Goal: Information Seeking & Learning: Learn about a topic

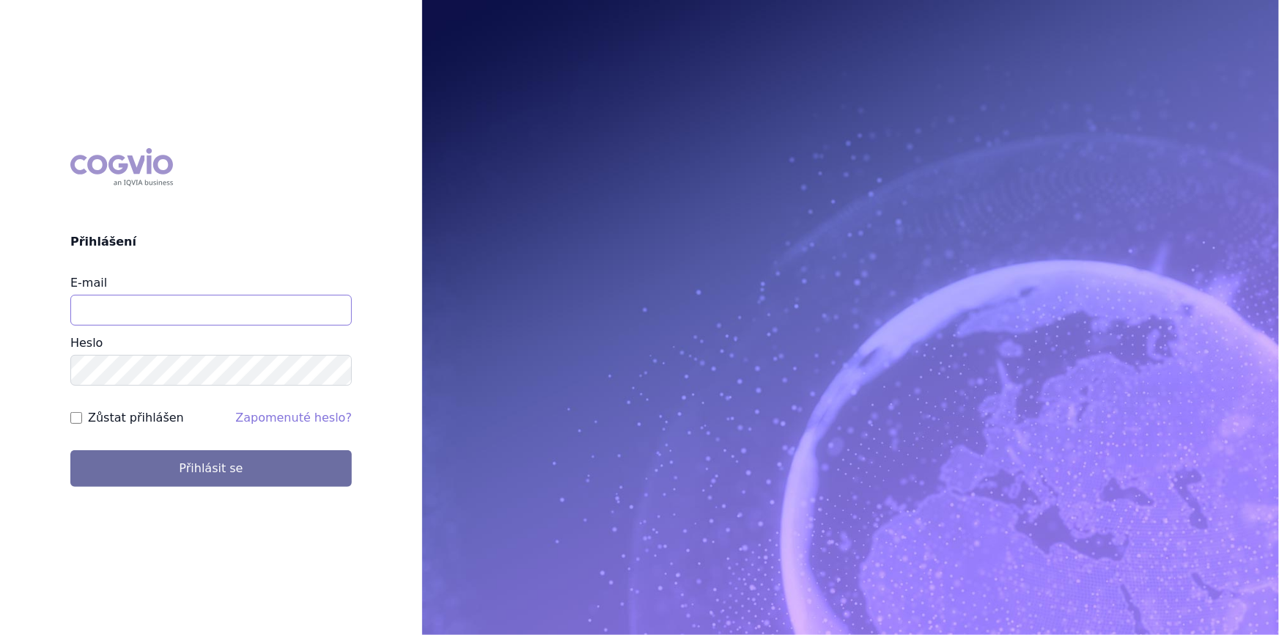
click at [169, 312] on input "E-mail" at bounding box center [210, 310] width 281 height 31
type input "nikola.odlozilikova@vzp.cz"
click at [70, 450] on button "Přihlásit se" at bounding box center [210, 468] width 281 height 37
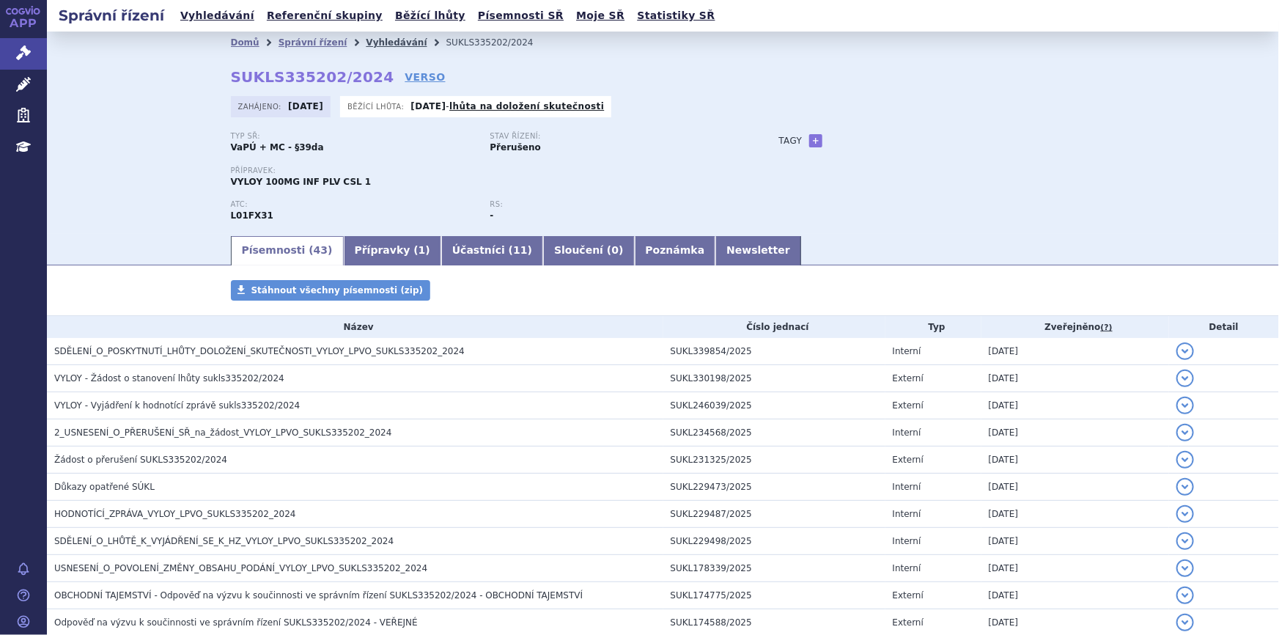
click at [366, 43] on link "Vyhledávání" at bounding box center [396, 42] width 61 height 10
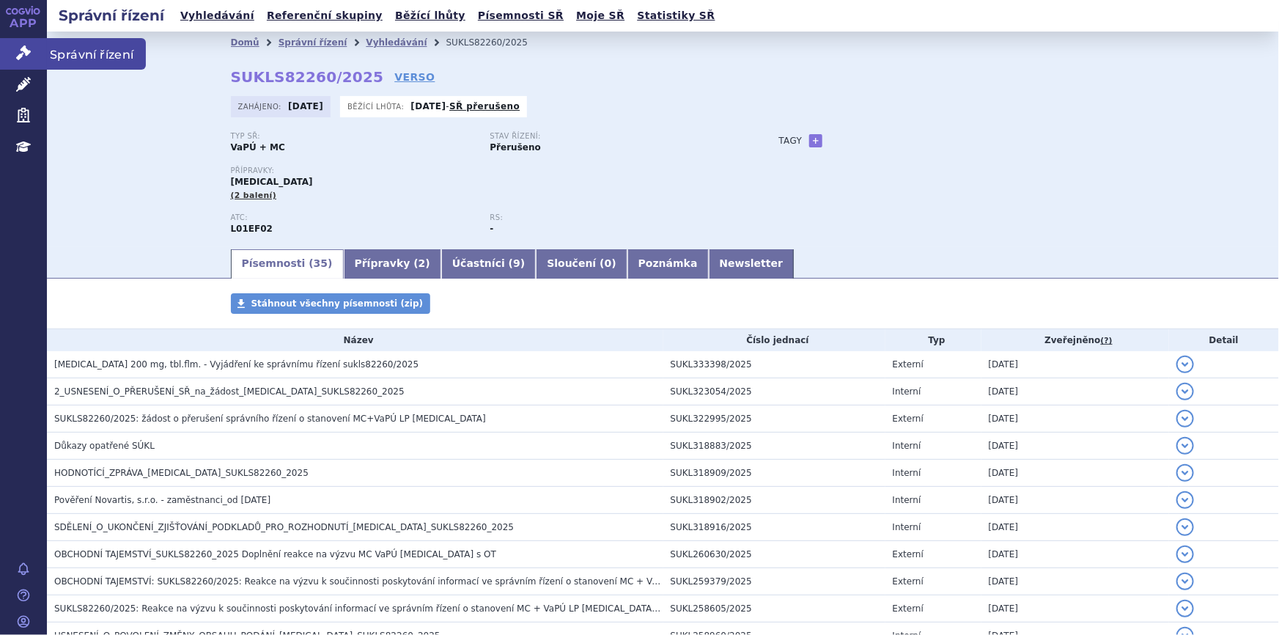
click at [29, 53] on icon at bounding box center [23, 52] width 15 height 15
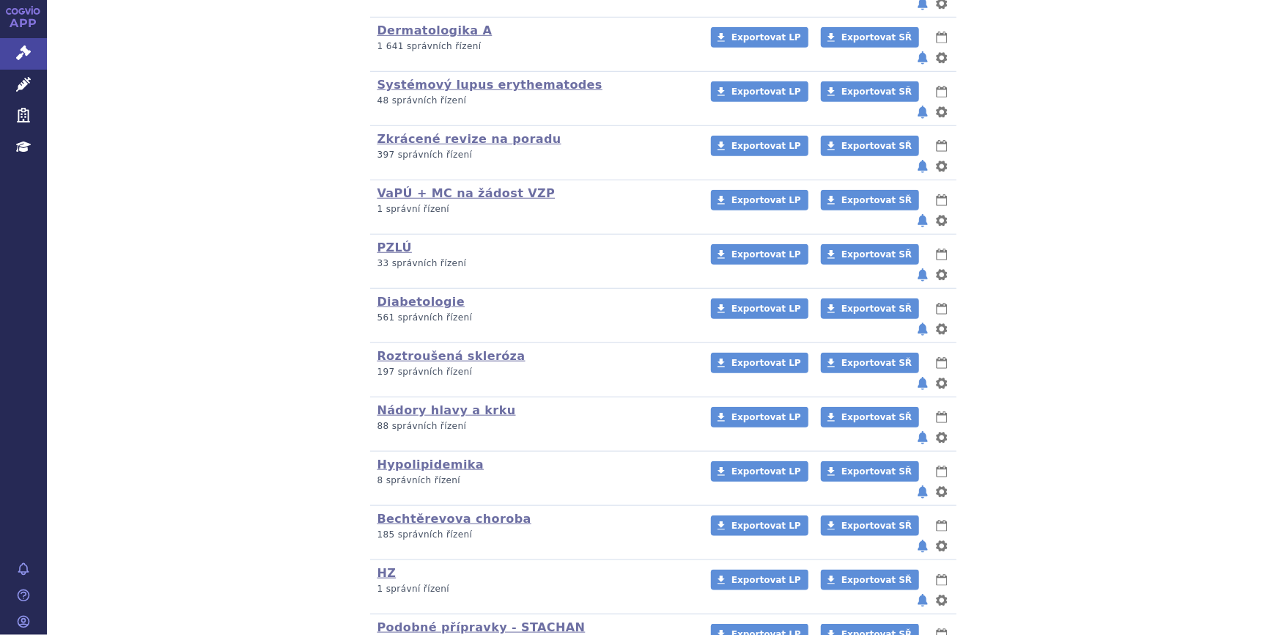
scroll to position [627, 0]
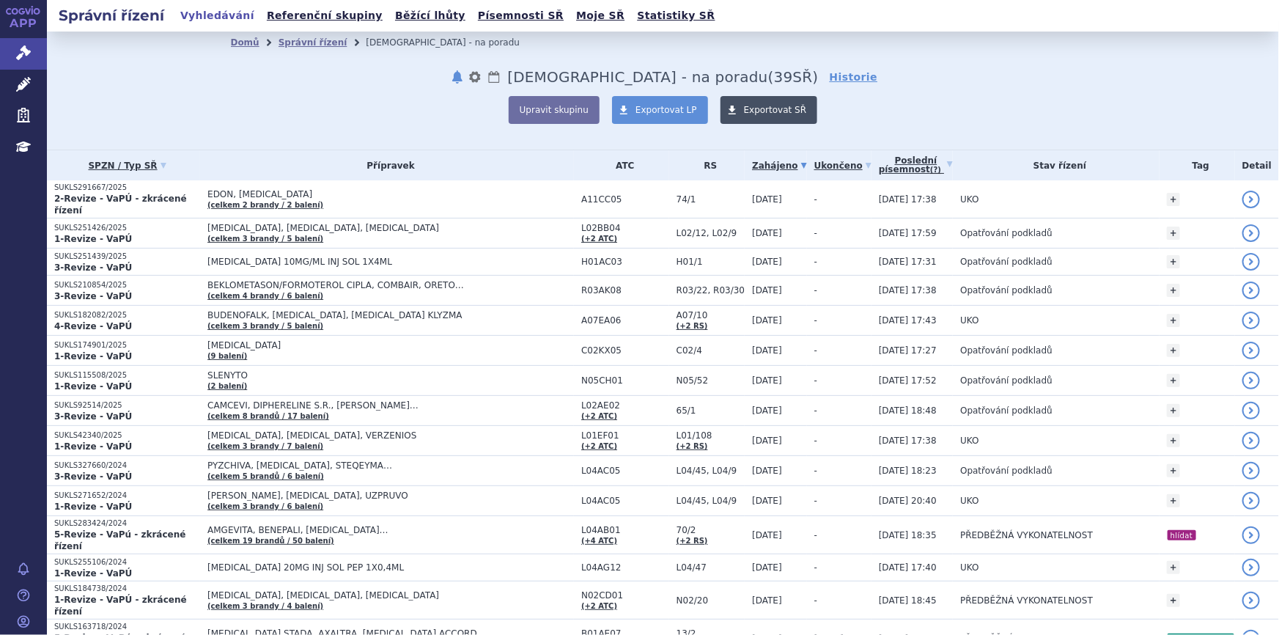
click at [734, 104] on span at bounding box center [731, 110] width 23 height 28
click at [747, 111] on span "Exportovat SŘ" at bounding box center [775, 110] width 63 height 10
click at [896, 167] on link "Poslední písemnost (?)" at bounding box center [916, 165] width 74 height 30
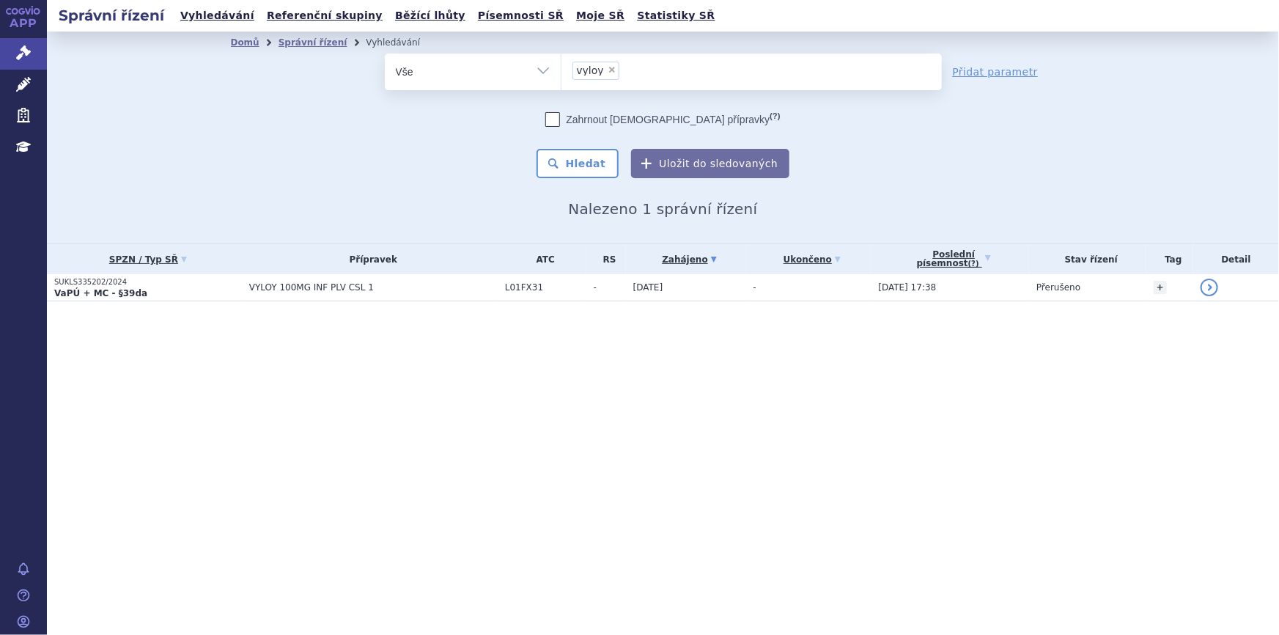
click at [608, 67] on span "×" at bounding box center [612, 69] width 9 height 9
click at [561, 67] on select "vyloy" at bounding box center [561, 71] width 1 height 37
select select
type input "SUKLS238180/2025"
select select "SUKLS238180/2025"
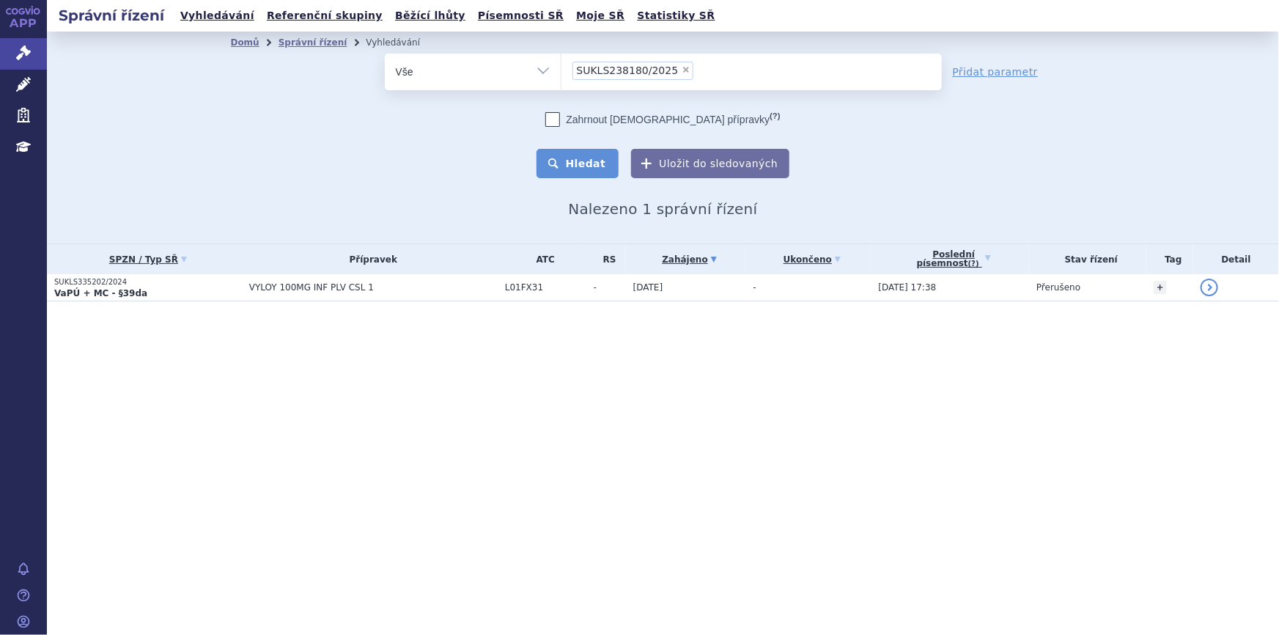
click at [598, 165] on button "Hledat" at bounding box center [577, 163] width 83 height 29
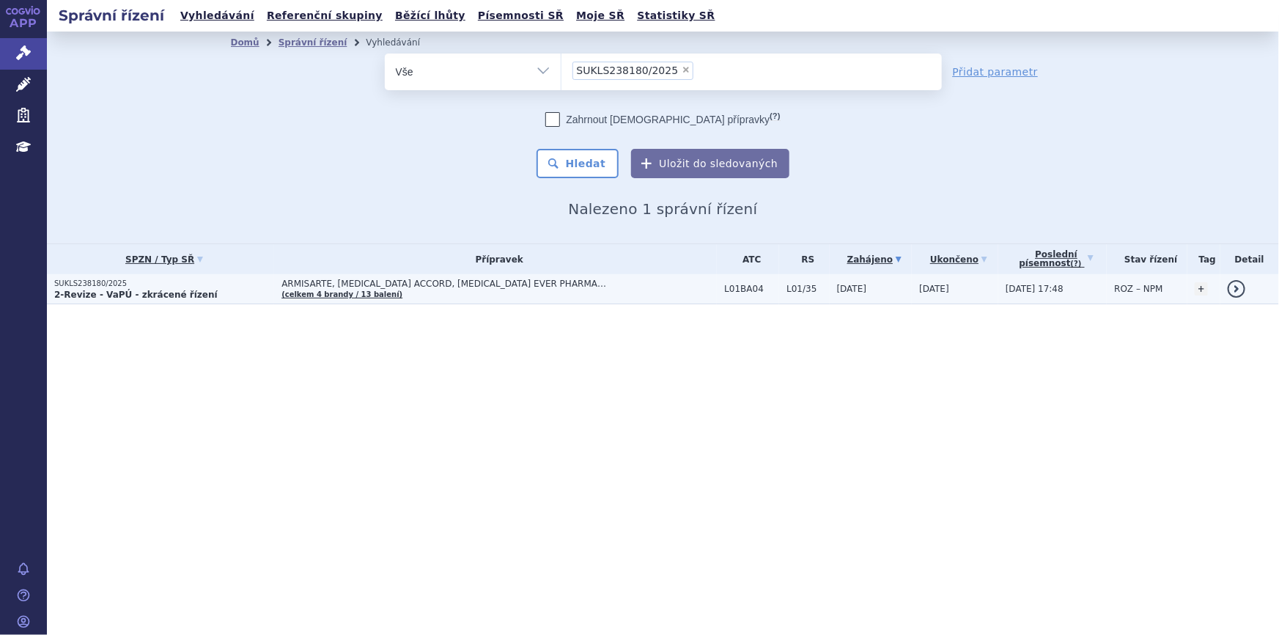
click at [449, 289] on td "ARMISARTE, [MEDICAL_DATA] ACCORD, [MEDICAL_DATA] EVER PHARMA… (celkem 4 brandy …" at bounding box center [495, 289] width 443 height 30
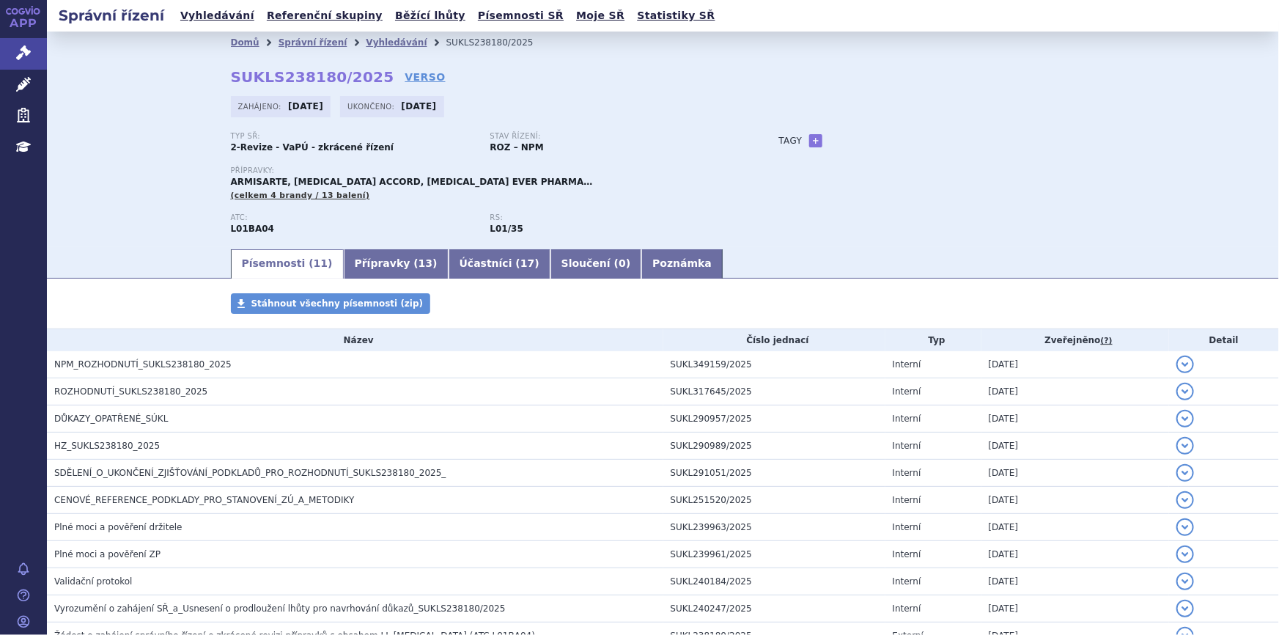
click at [251, 145] on strong "2-Revize - VaPÚ - zkrácené řízení" at bounding box center [312, 147] width 163 height 10
copy div "2-Revize - VaPÚ - zkrácené řízení"
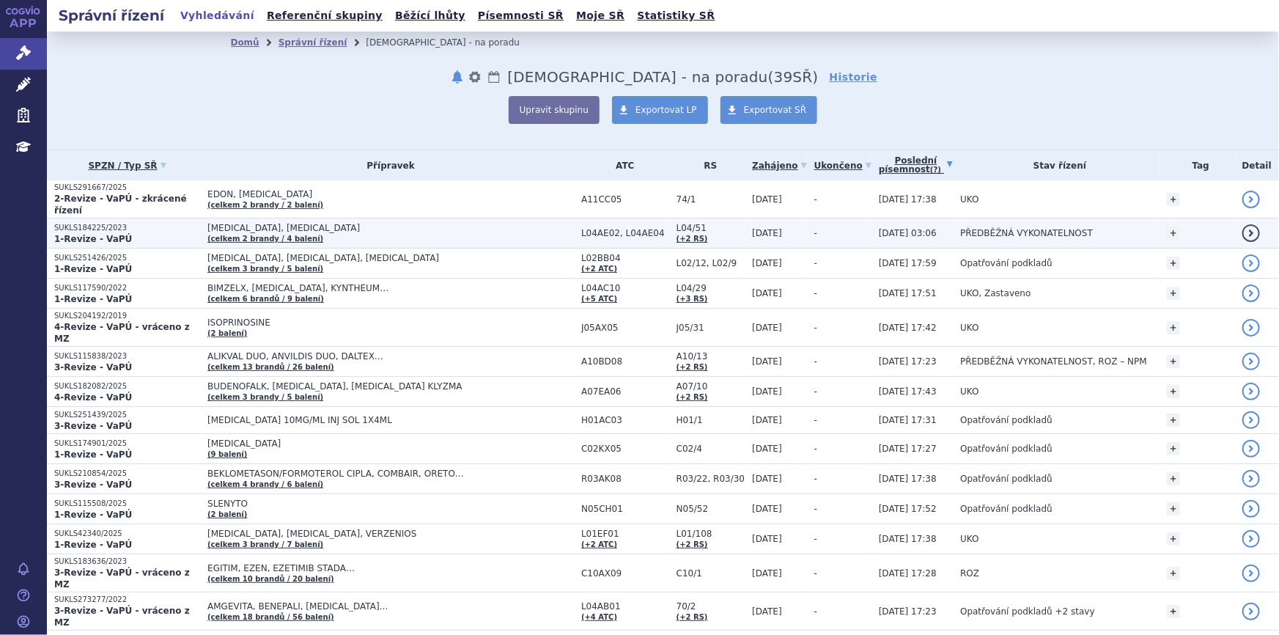
click at [827, 229] on td "-" at bounding box center [839, 233] width 64 height 30
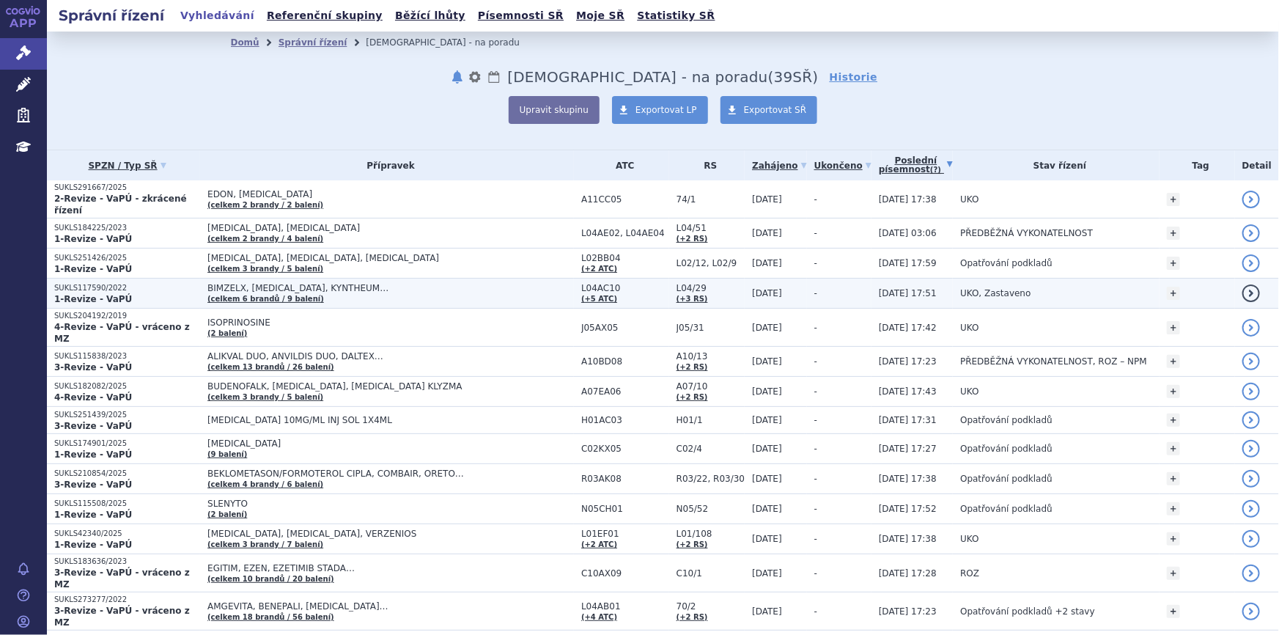
click at [490, 287] on td "BIMZELX, COSENTYX, KYNTHEUM… (celkem 6 brandů / 9 balení)" at bounding box center [387, 293] width 374 height 30
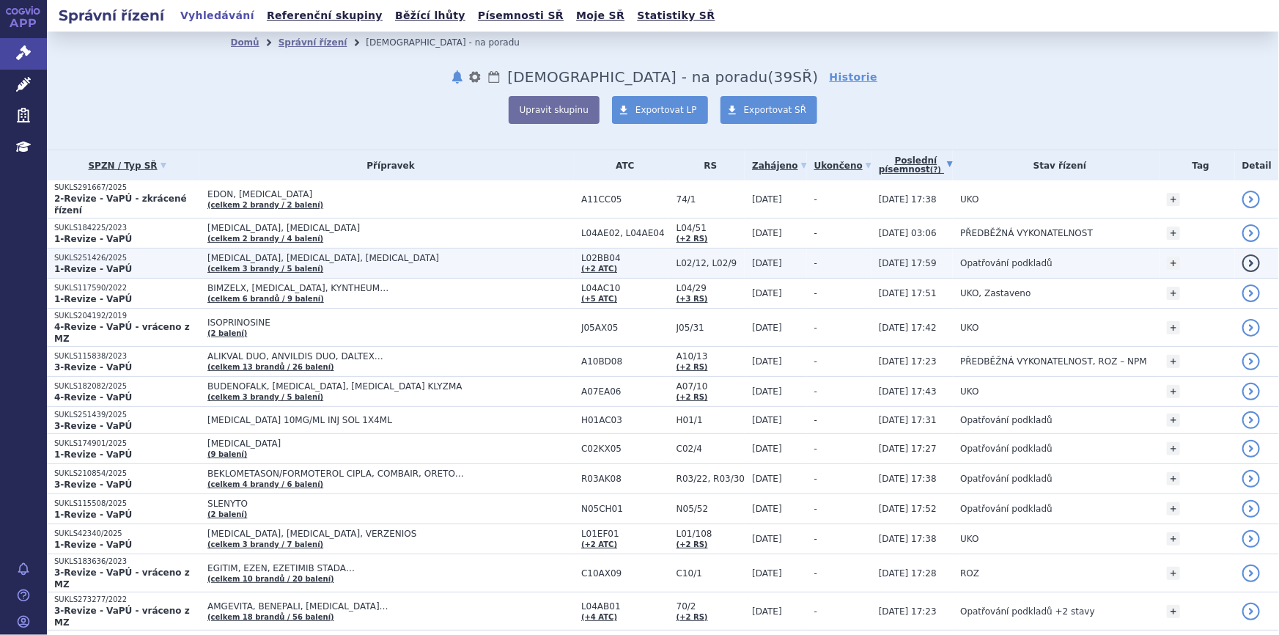
click at [471, 262] on td "ERLEADA, NUBEQA, XTANDI (celkem 3 brandy / 5 balení)" at bounding box center [387, 263] width 374 height 30
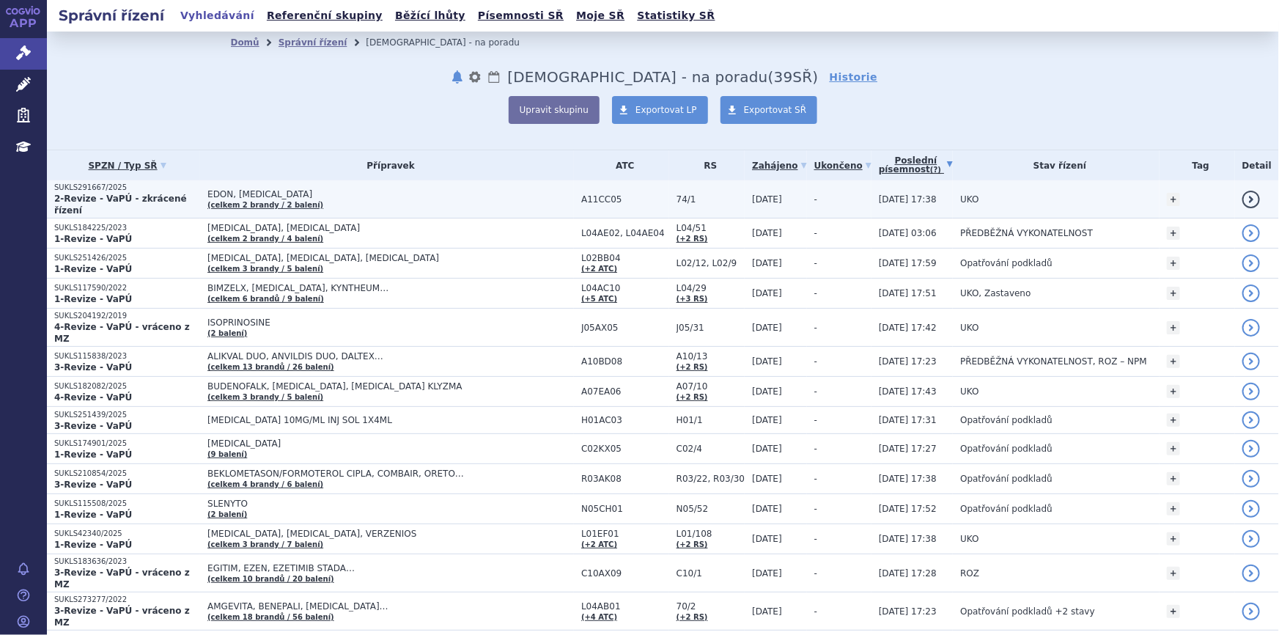
click at [324, 192] on span "EDON, VIGANTOL" at bounding box center [390, 194] width 366 height 10
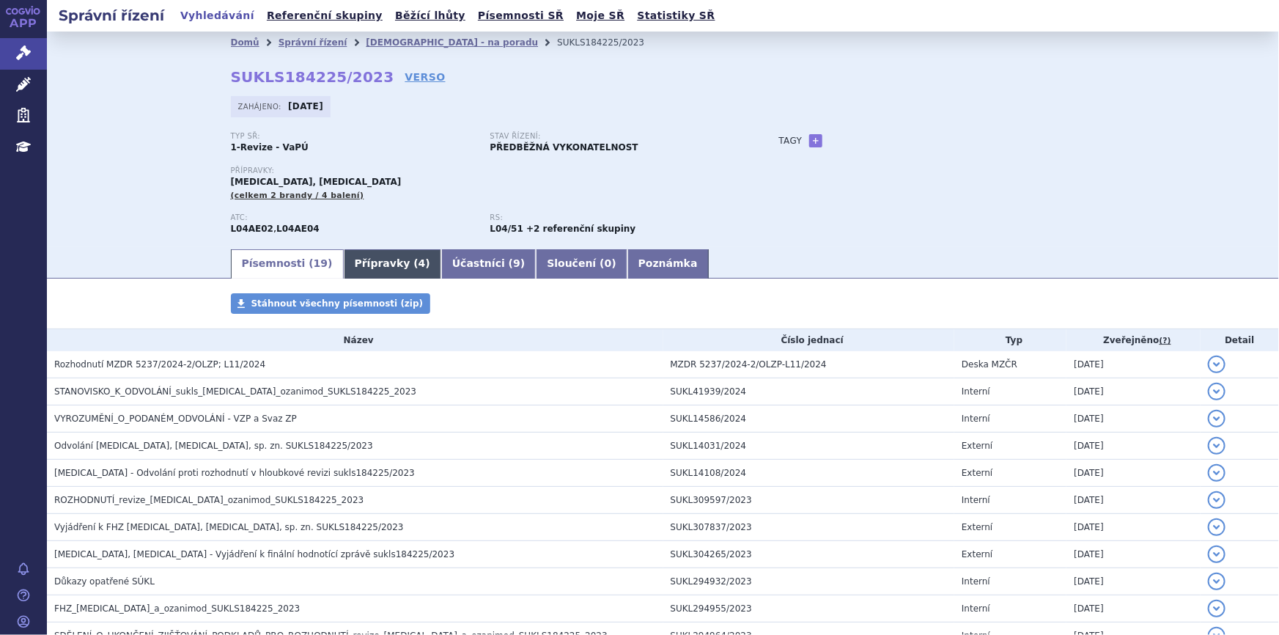
click at [366, 265] on link "Přípravky ( 4 )" at bounding box center [392, 263] width 97 height 29
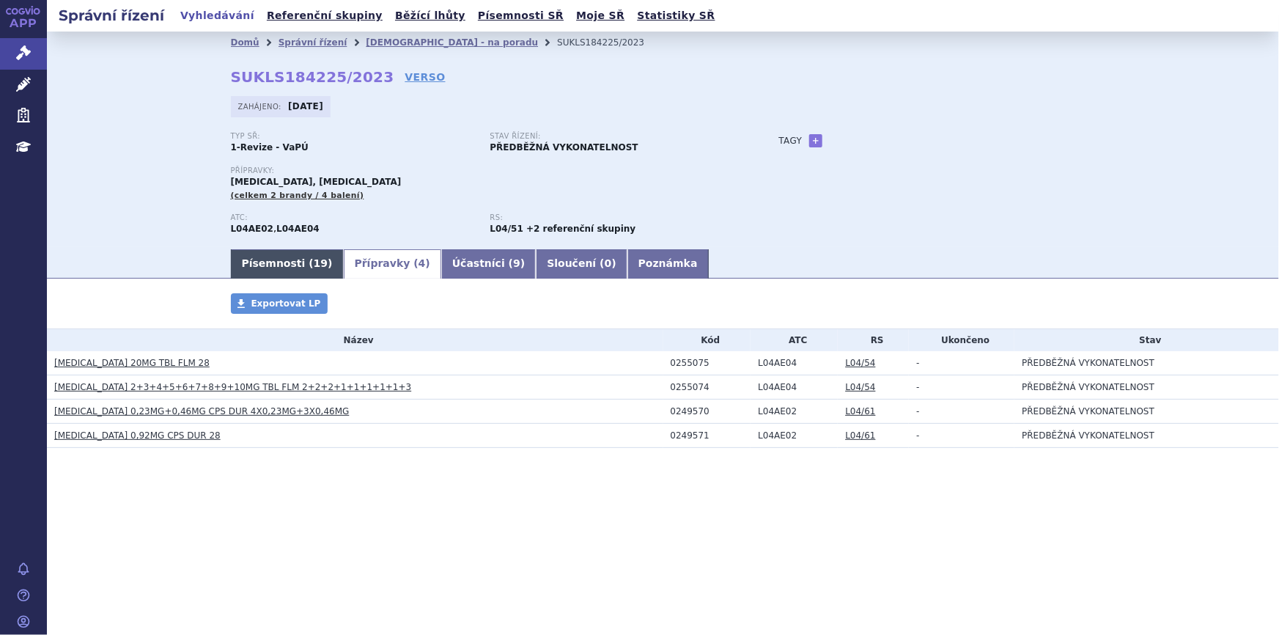
click at [262, 263] on link "Písemnosti ( 19 )" at bounding box center [287, 263] width 113 height 29
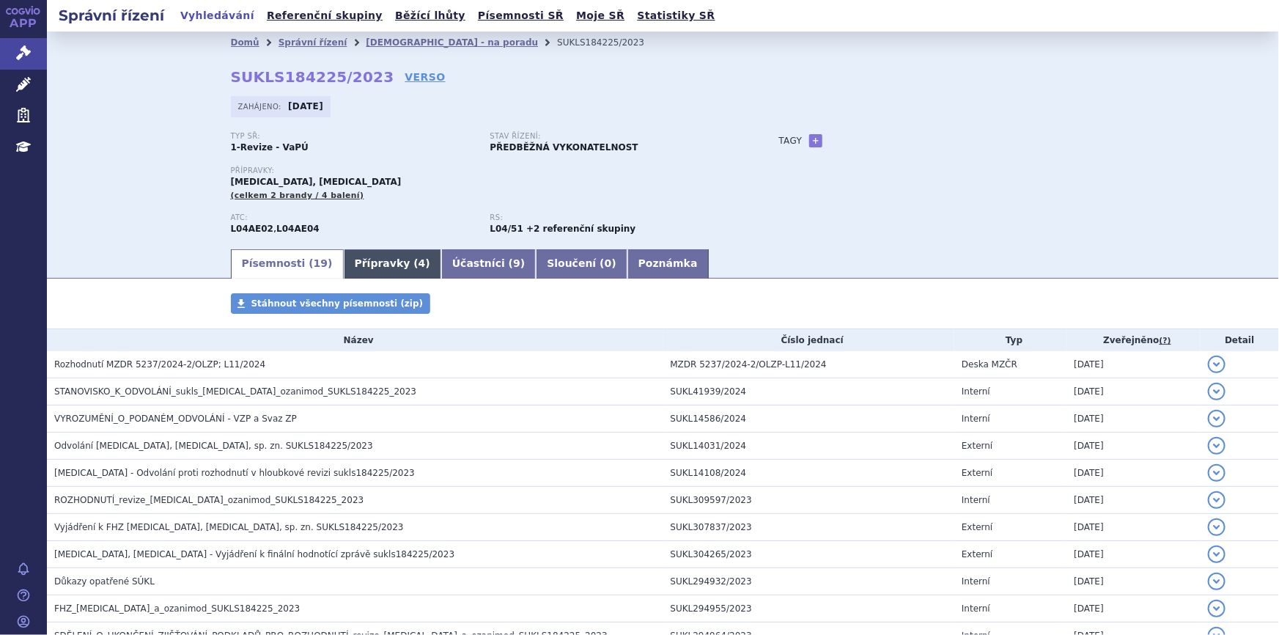
click at [384, 265] on link "Přípravky ( 4 )" at bounding box center [392, 263] width 97 height 29
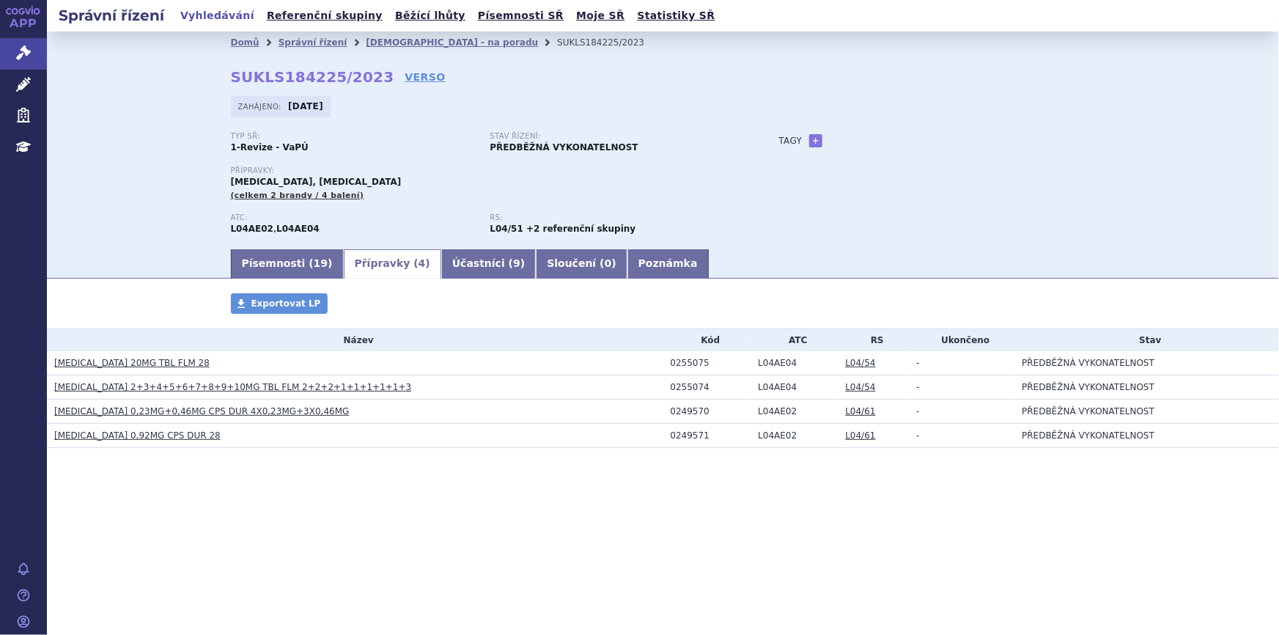
click at [153, 430] on link "ZEPOSIA 0,92MG CPS DUR 28" at bounding box center [137, 435] width 166 height 10
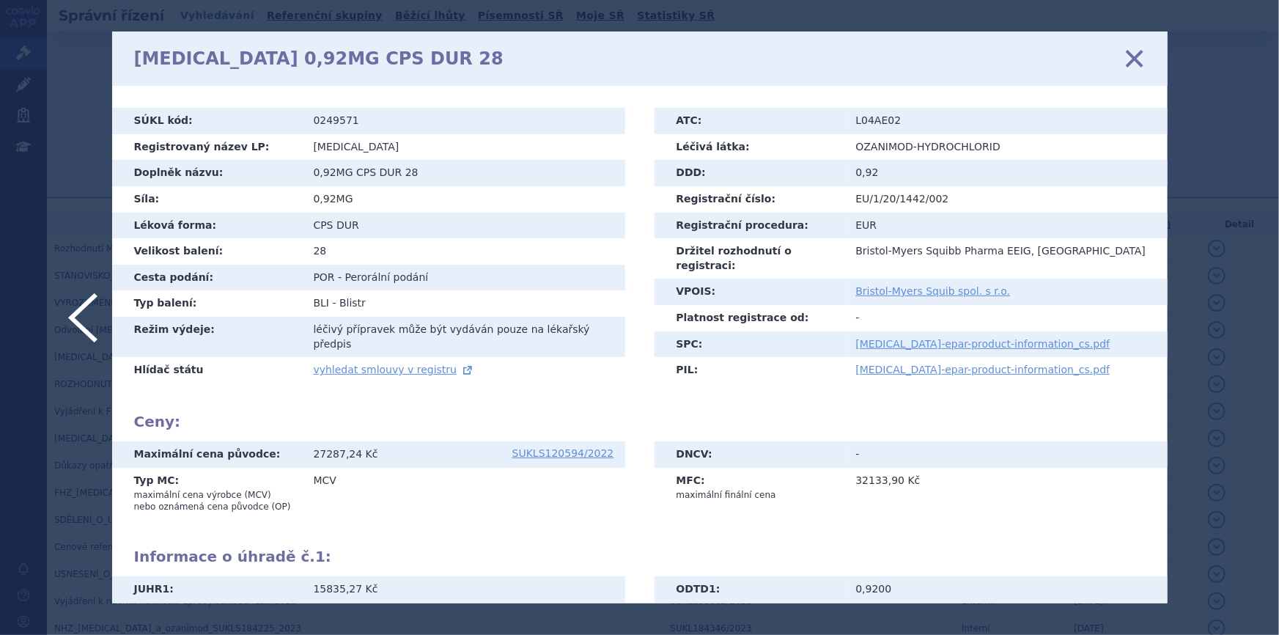
click at [1143, 51] on link "zavřít" at bounding box center [1134, 59] width 22 height 22
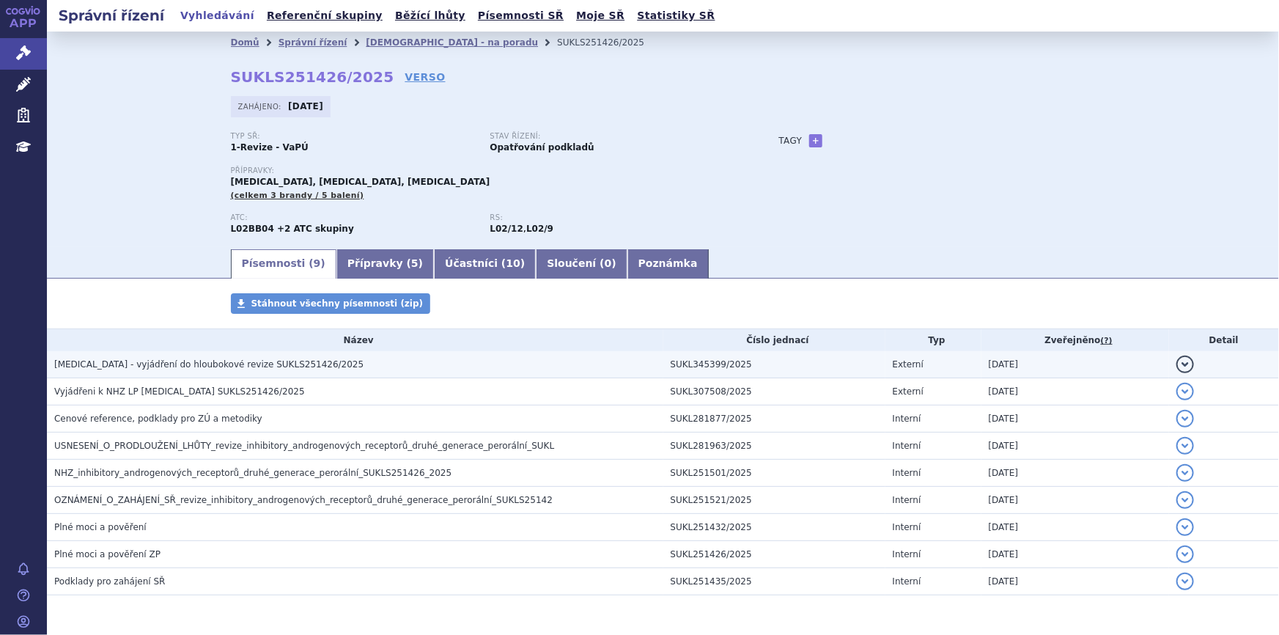
click at [202, 362] on span "[MEDICAL_DATA] - vyjádření do hloubokové revize SUKLS251426/2025" at bounding box center [208, 364] width 309 height 10
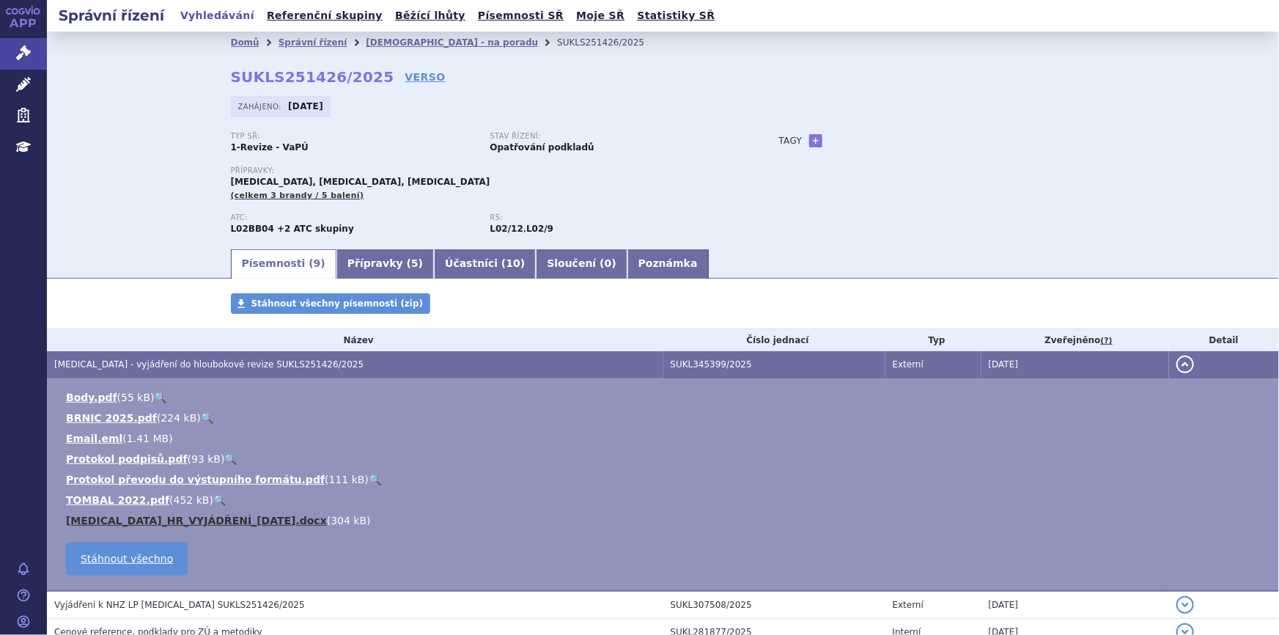
click at [148, 520] on link "[MEDICAL_DATA]_HR_VYJÁDŘENÍ_[DATE].docx" at bounding box center [196, 520] width 261 height 12
